Goal: Task Accomplishment & Management: Use online tool/utility

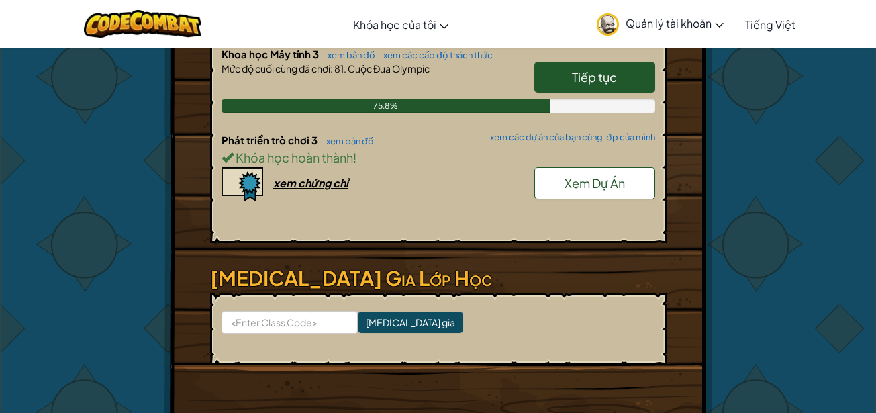
scroll to position [1080, 0]
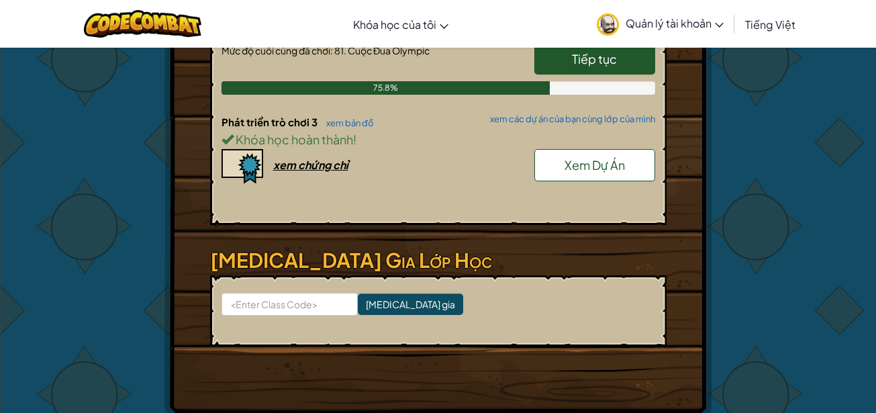
click at [651, 173] on link "Xem Dự Án" at bounding box center [594, 165] width 121 height 32
